Goal: Obtain resource: Obtain resource

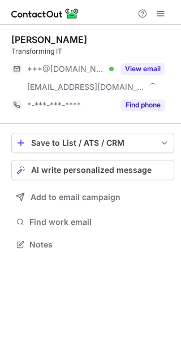
scroll to position [237, 181]
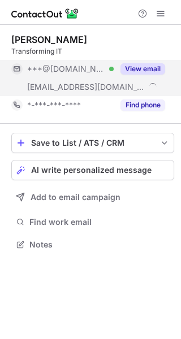
click at [140, 72] on button "View email" at bounding box center [142, 68] width 45 height 11
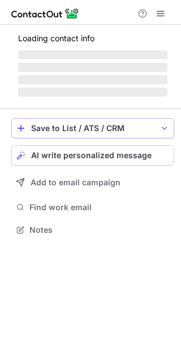
scroll to position [237, 181]
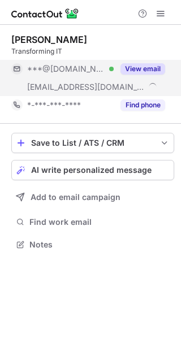
click at [137, 70] on button "View email" at bounding box center [142, 68] width 45 height 11
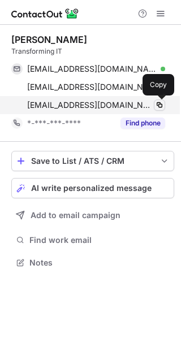
click at [161, 106] on span at bounding box center [159, 105] width 9 height 9
